Goal: Navigation & Orientation: Go to known website

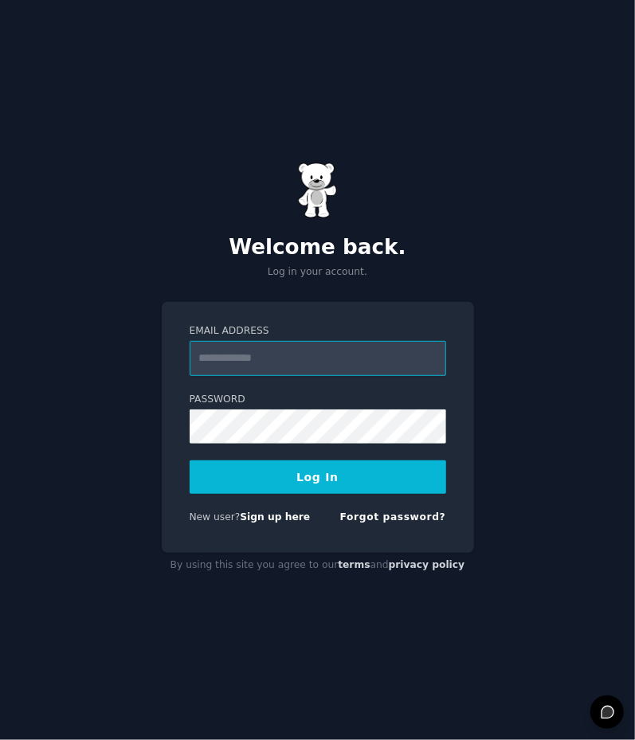
type input "**********"
click at [326, 479] on button "Log In" at bounding box center [318, 476] width 256 height 33
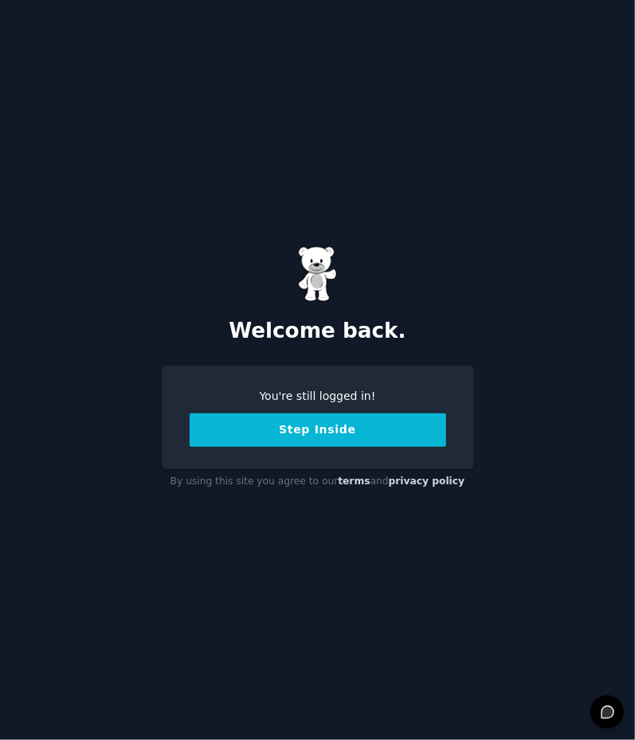
click at [334, 429] on button "Step Inside" at bounding box center [318, 429] width 256 height 33
